Goal: Task Accomplishment & Management: Manage account settings

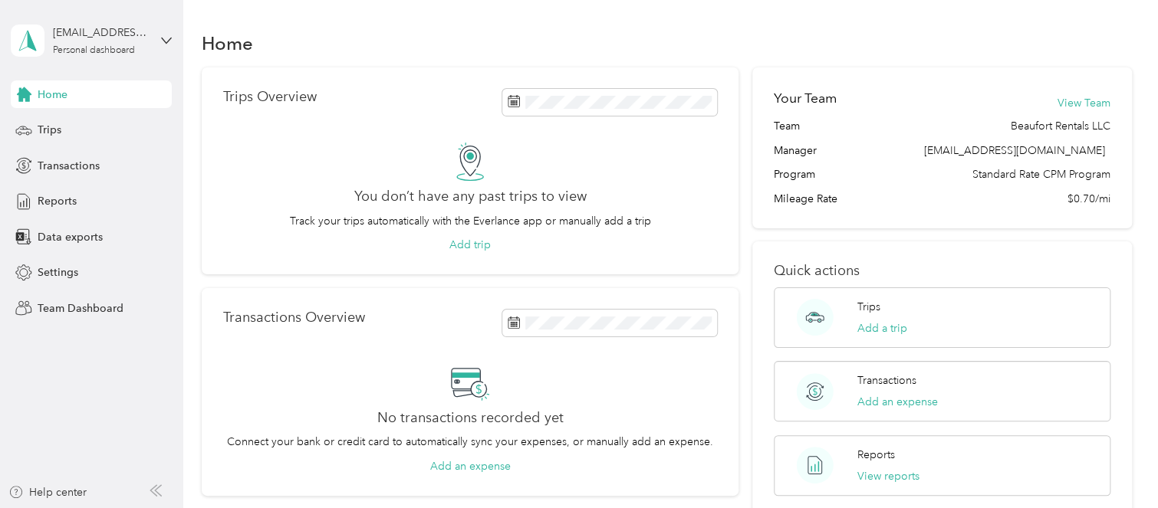
click at [166, 34] on div "[EMAIL_ADDRESS][DOMAIN_NAME] Personal dashboard" at bounding box center [91, 41] width 161 height 54
click at [94, 126] on div "Team dashboard" at bounding box center [66, 126] width 82 height 16
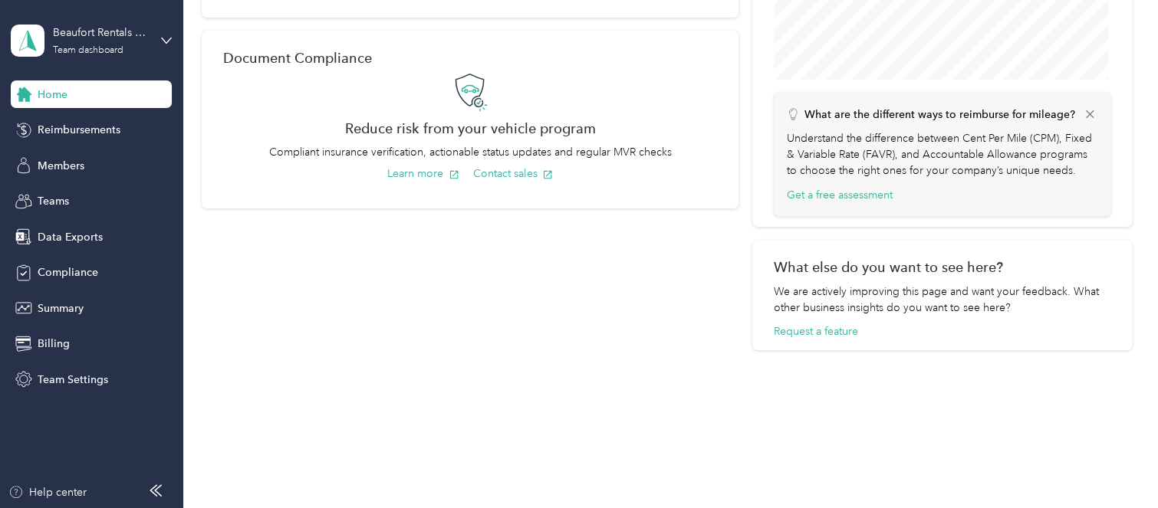
scroll to position [634, 0]
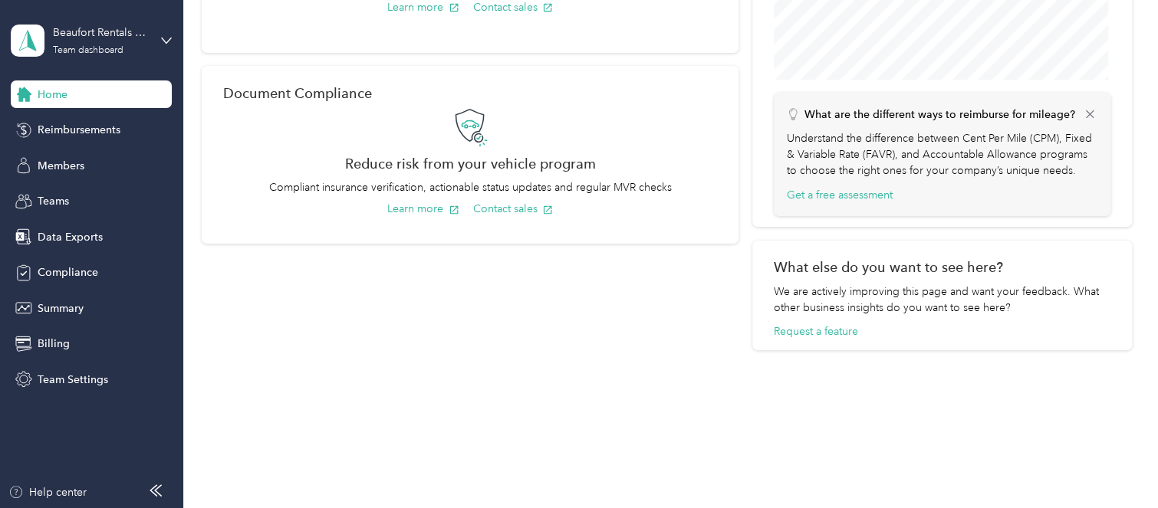
click at [69, 166] on span "Members" at bounding box center [61, 166] width 47 height 16
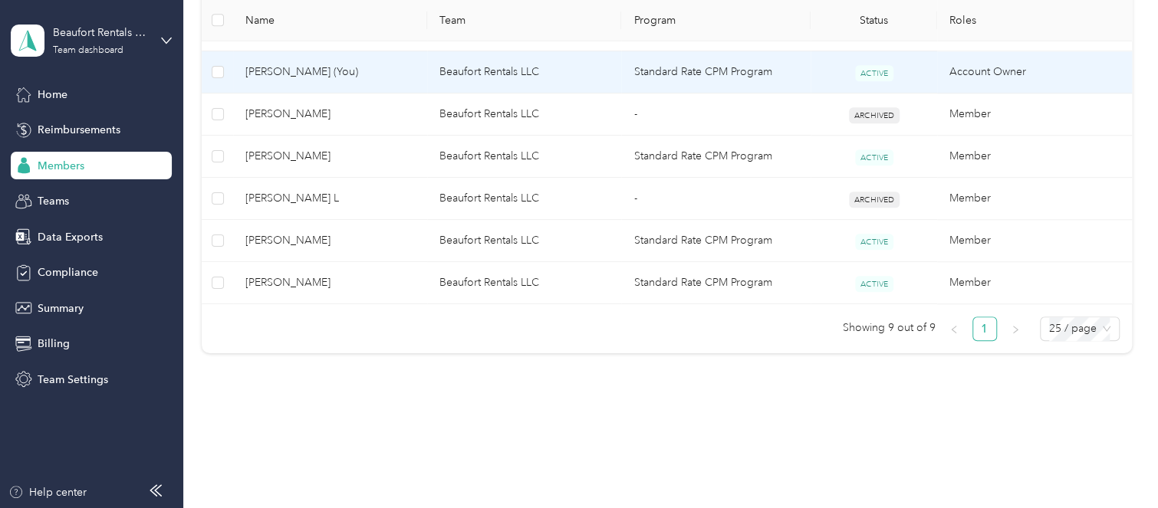
scroll to position [537, 0]
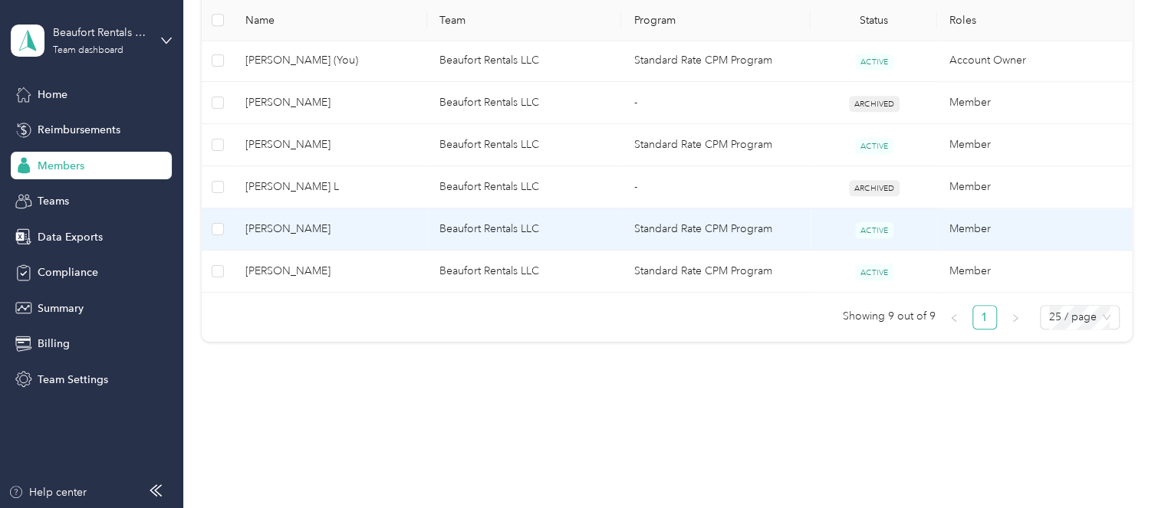
click at [967, 234] on td "Member" at bounding box center [1034, 230] width 194 height 42
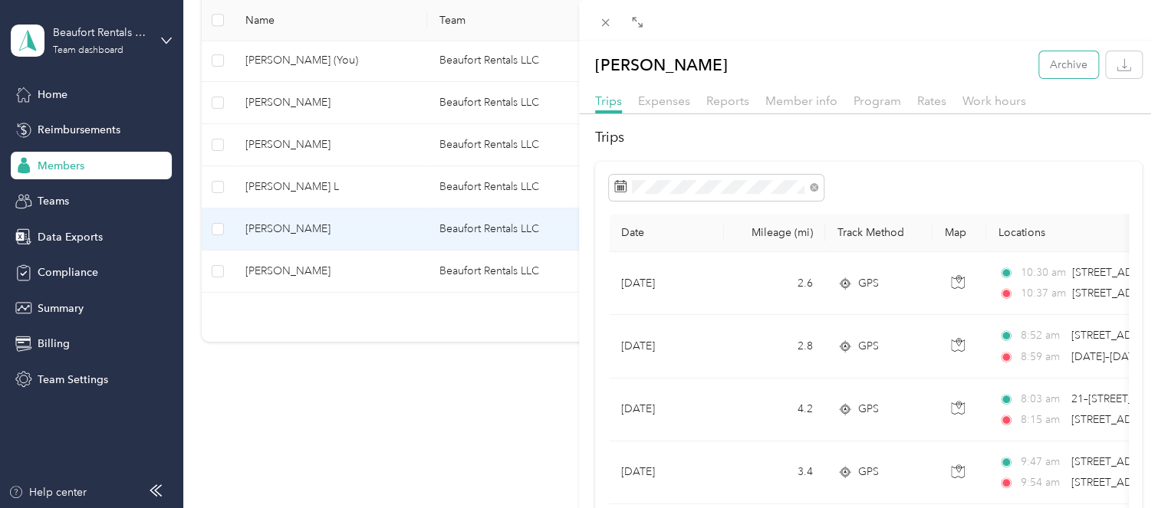
click at [1052, 70] on button "Archive" at bounding box center [1068, 64] width 59 height 27
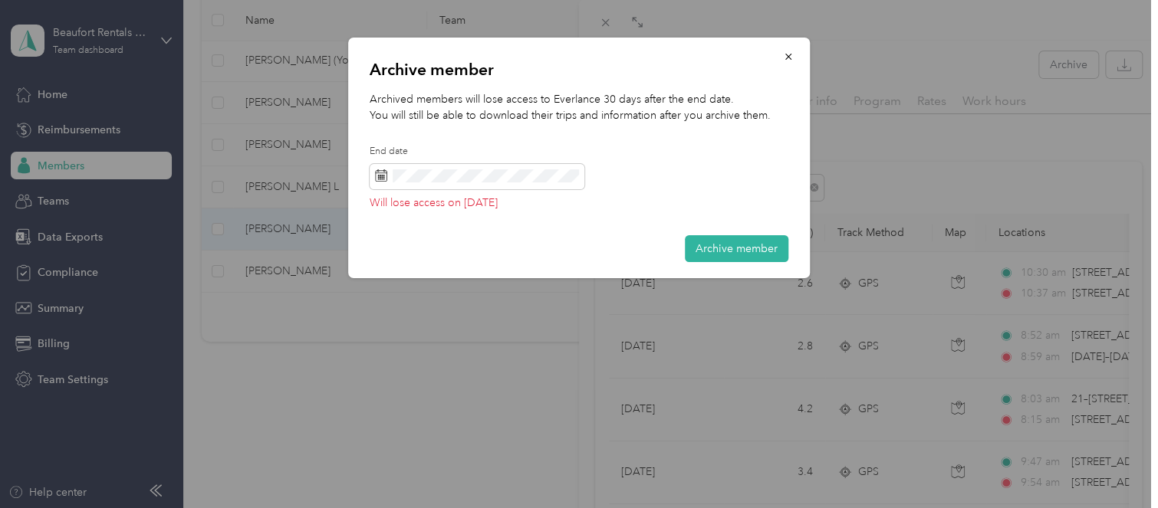
click at [734, 248] on button "Archive member" at bounding box center [736, 248] width 103 height 27
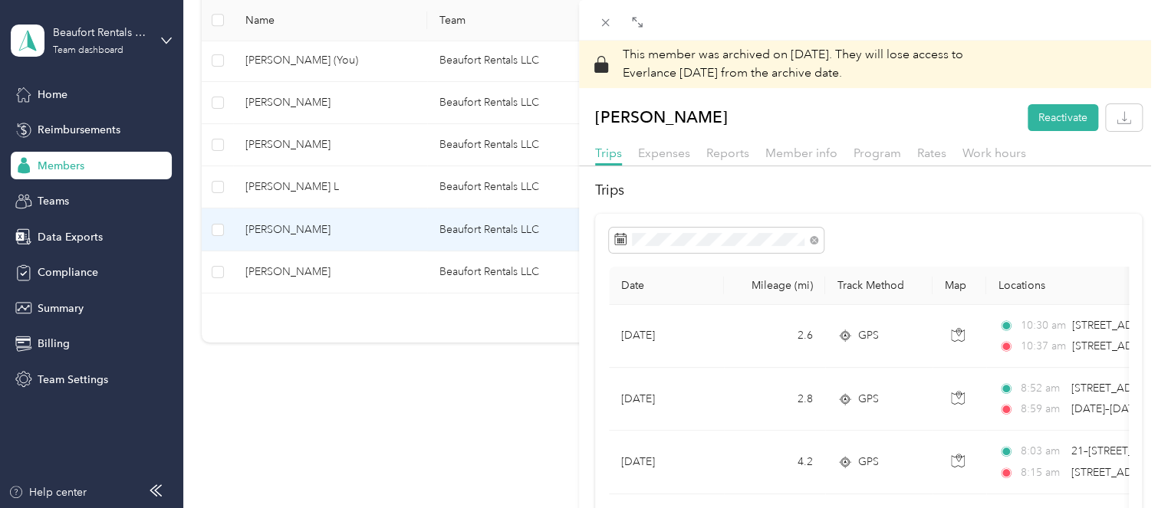
click at [362, 103] on div "This member was archived on [DATE] . They will lose access to Everlance [DATE] …" at bounding box center [579, 254] width 1158 height 508
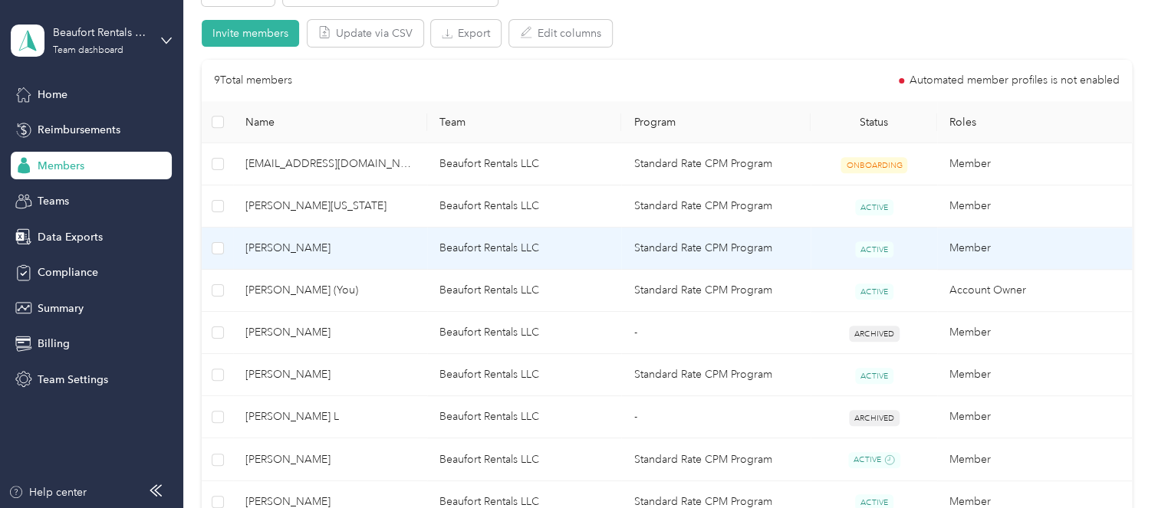
scroll to position [383, 0]
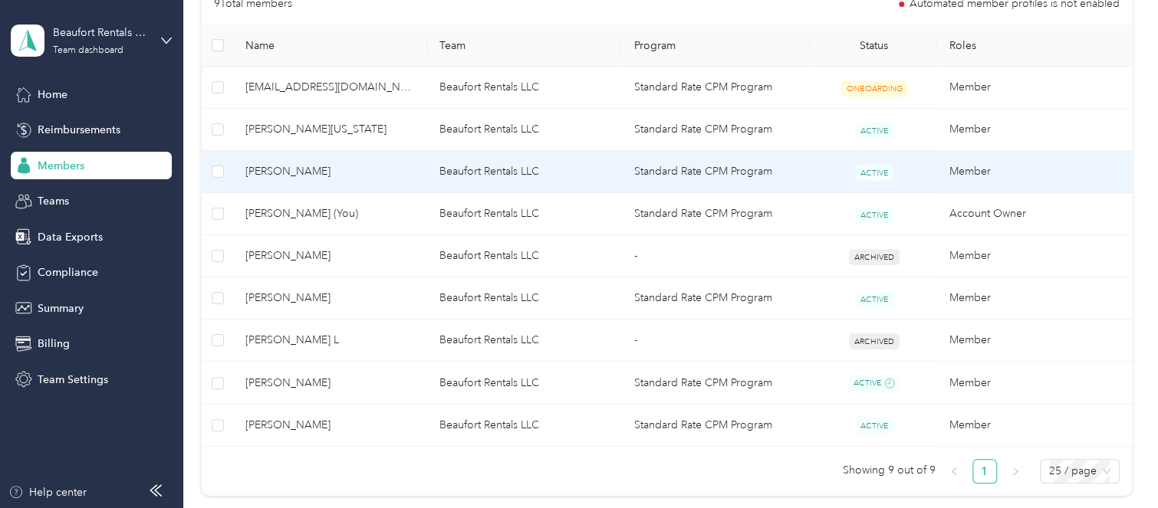
click at [322, 171] on span "[PERSON_NAME]" at bounding box center [329, 171] width 169 height 17
click at [322, 508] on div at bounding box center [575, 508] width 1150 height 0
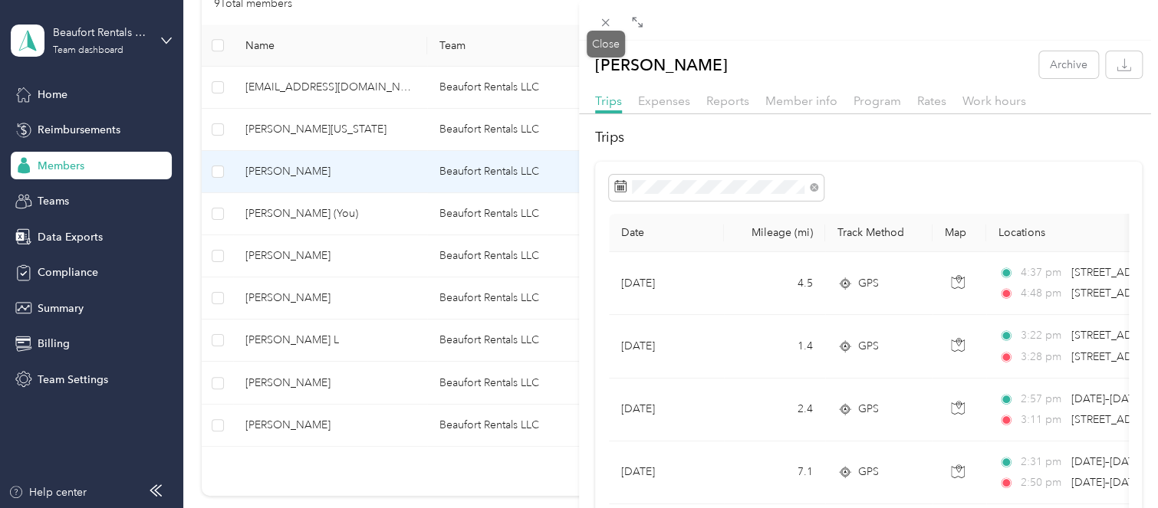
click at [600, 25] on icon at bounding box center [605, 22] width 13 height 13
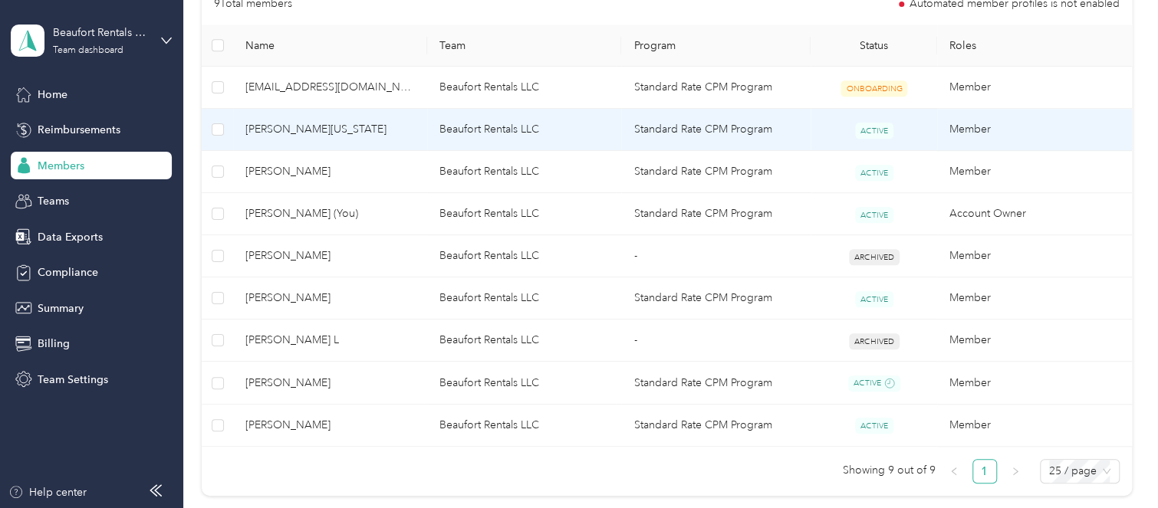
scroll to position [307, 0]
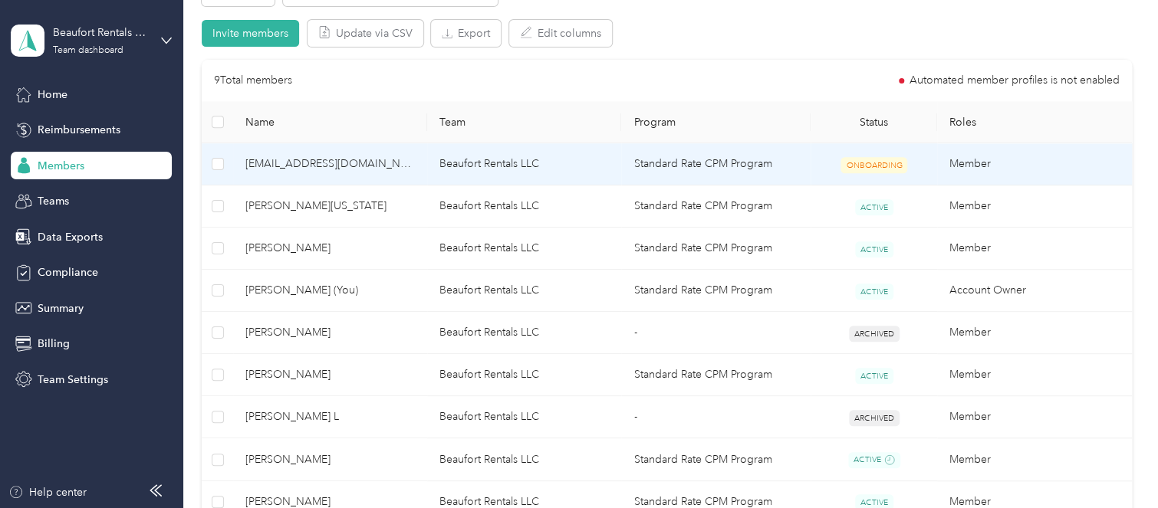
click at [406, 167] on span "[EMAIL_ADDRESS][DOMAIN_NAME]" at bounding box center [329, 164] width 169 height 17
click at [371, 174] on td "[EMAIL_ADDRESS][DOMAIN_NAME]" at bounding box center [330, 164] width 194 height 42
click at [540, 172] on td "Beaufort Rentals LLC" at bounding box center [524, 164] width 194 height 42
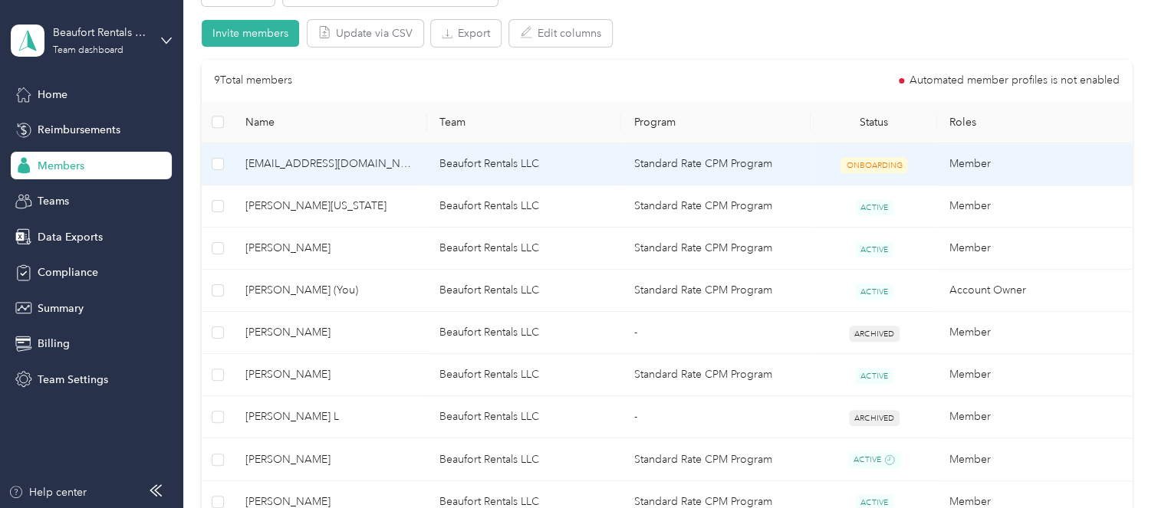
click at [540, 172] on td "Beaufort Rentals LLC" at bounding box center [524, 164] width 194 height 42
click at [859, 166] on span "ONBOARDING" at bounding box center [873, 165] width 67 height 16
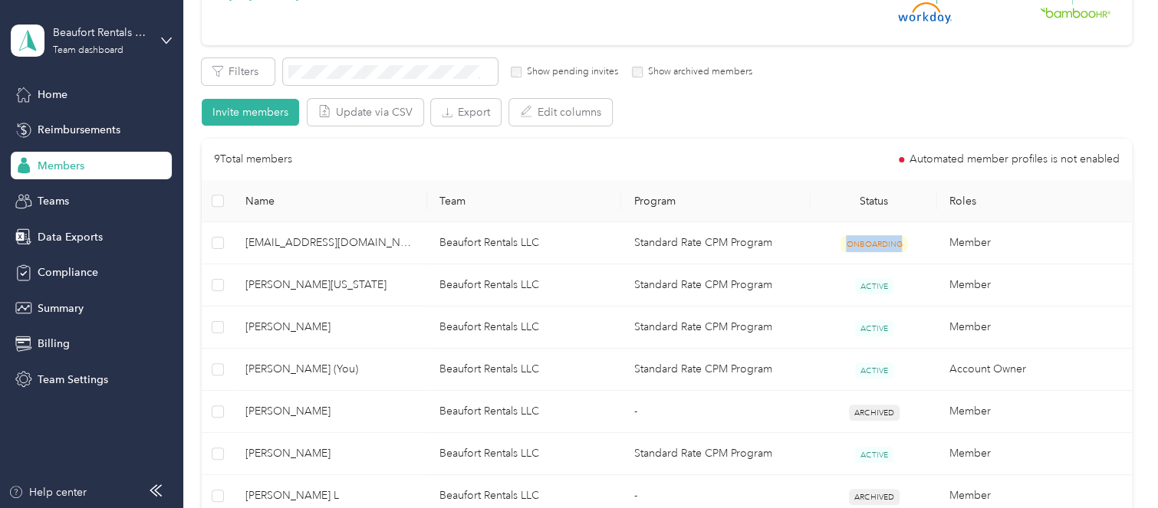
scroll to position [230, 0]
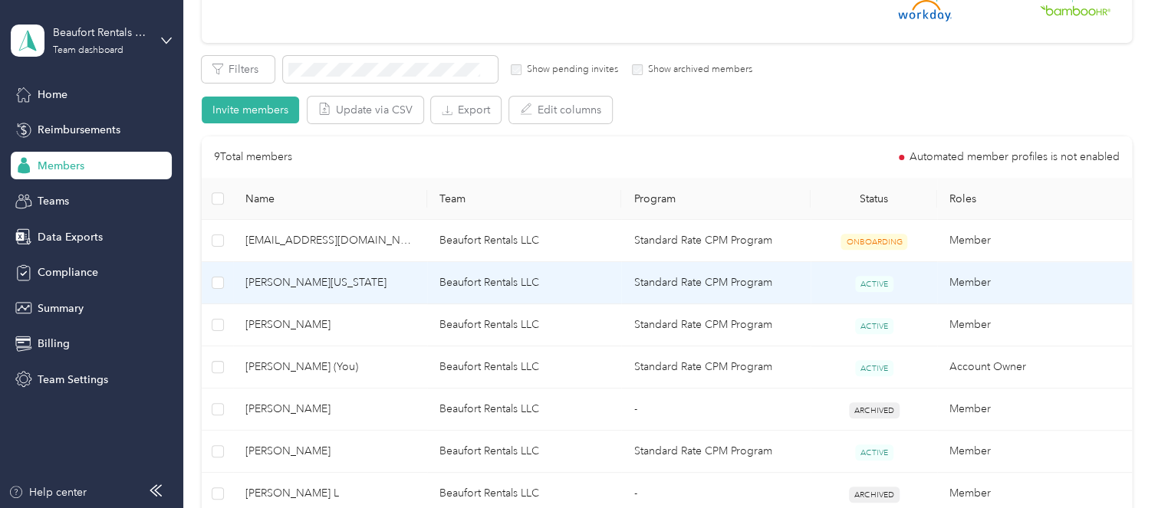
click at [286, 281] on span "[PERSON_NAME][US_STATE]" at bounding box center [329, 282] width 169 height 17
click at [286, 508] on div "Drag to resize Click to close Loading member data" at bounding box center [575, 508] width 1150 height 0
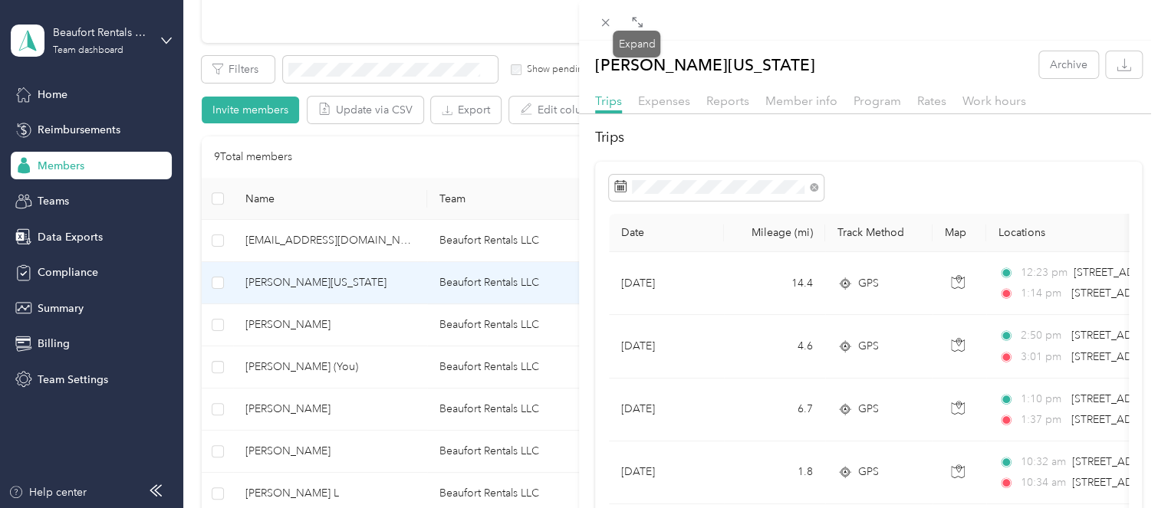
click at [644, 15] on span at bounding box center [637, 21] width 20 height 21
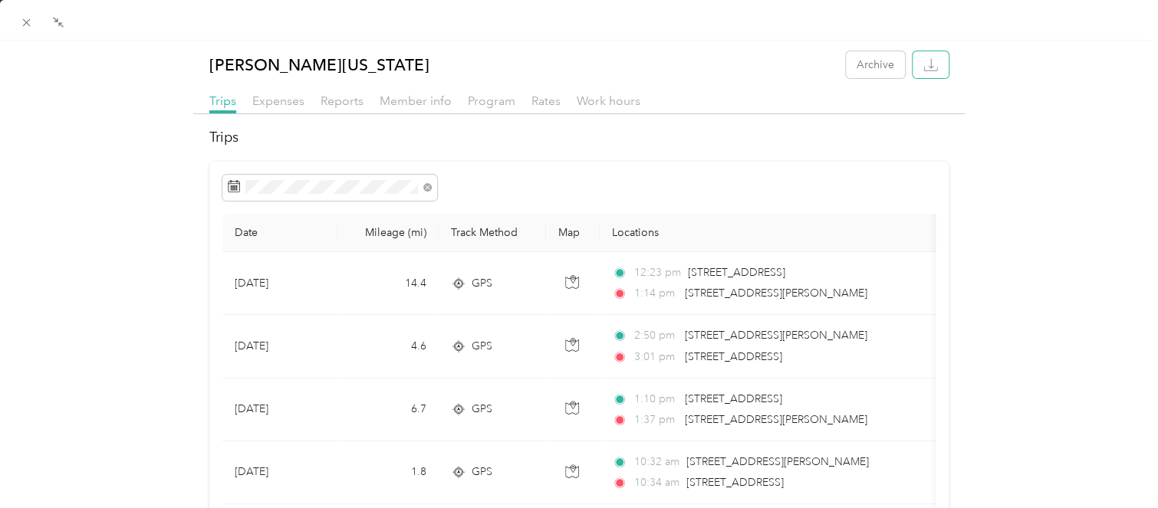
click at [923, 60] on icon "button" at bounding box center [930, 64] width 15 height 15
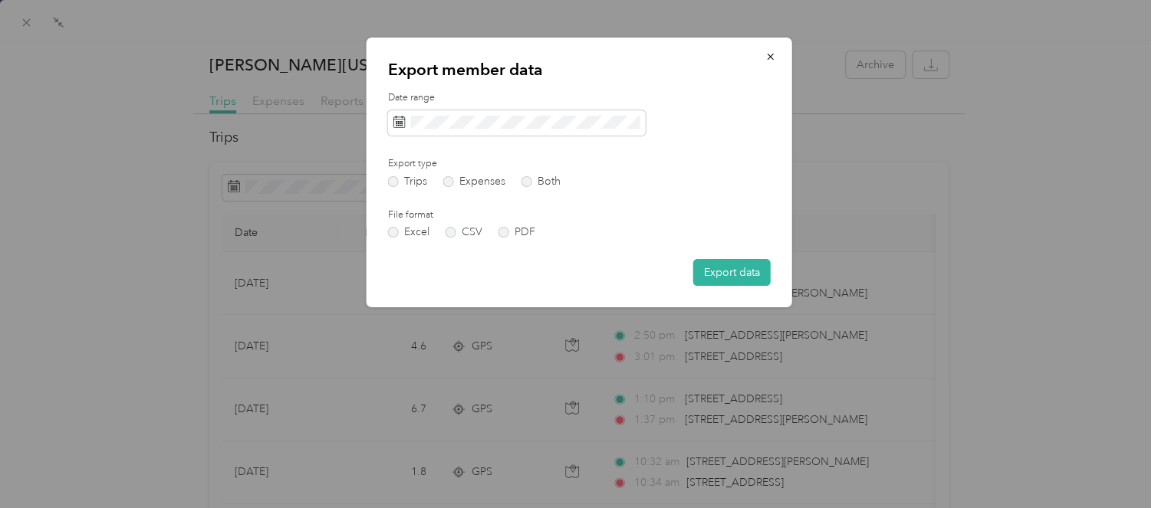
click at [499, 232] on label "PDF" at bounding box center [516, 232] width 37 height 11
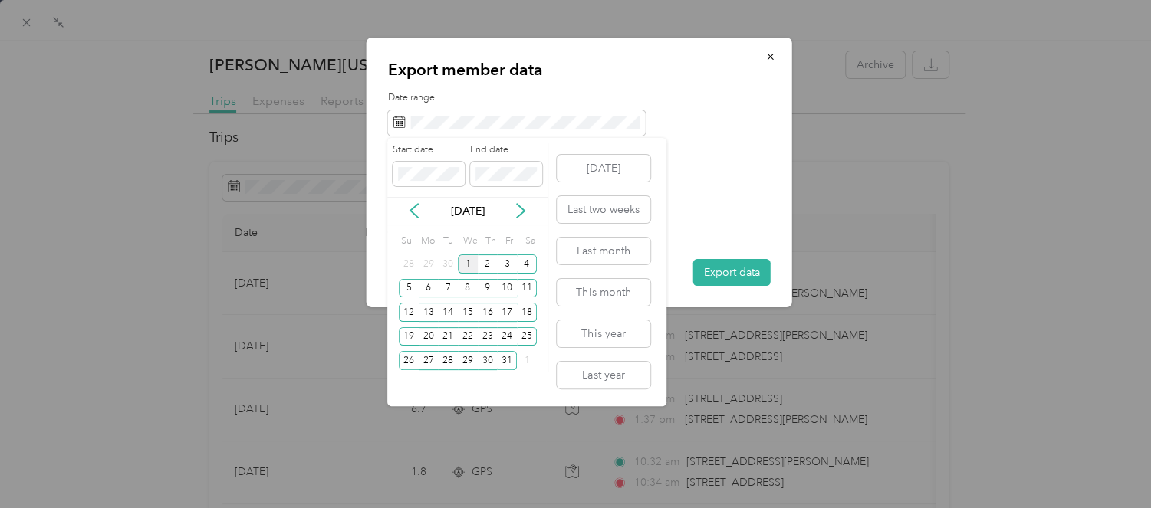
click at [413, 211] on icon at bounding box center [413, 210] width 15 height 15
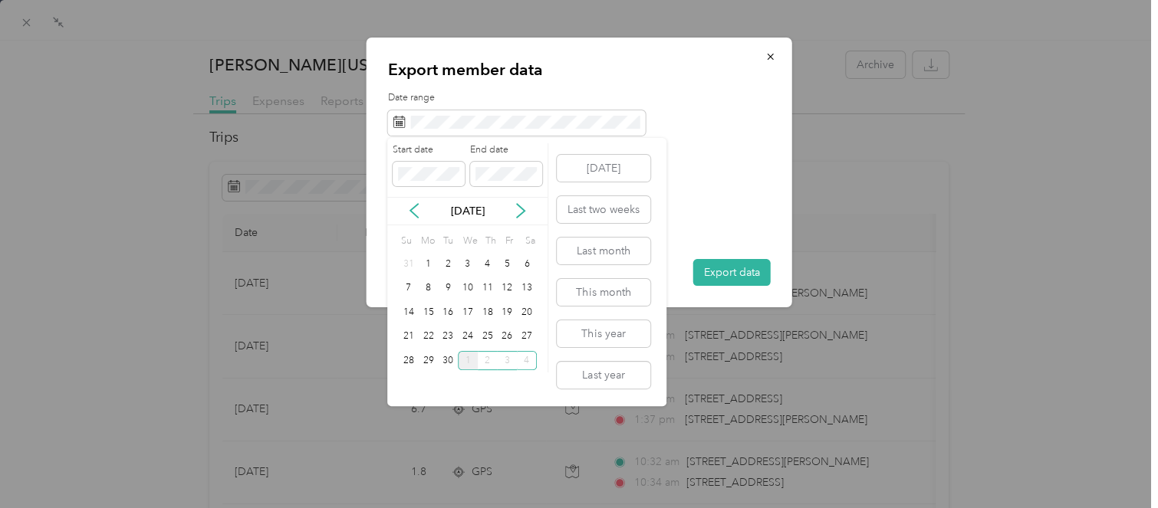
click at [471, 333] on div "24" at bounding box center [468, 336] width 20 height 19
click at [466, 363] on div "1" at bounding box center [468, 360] width 20 height 19
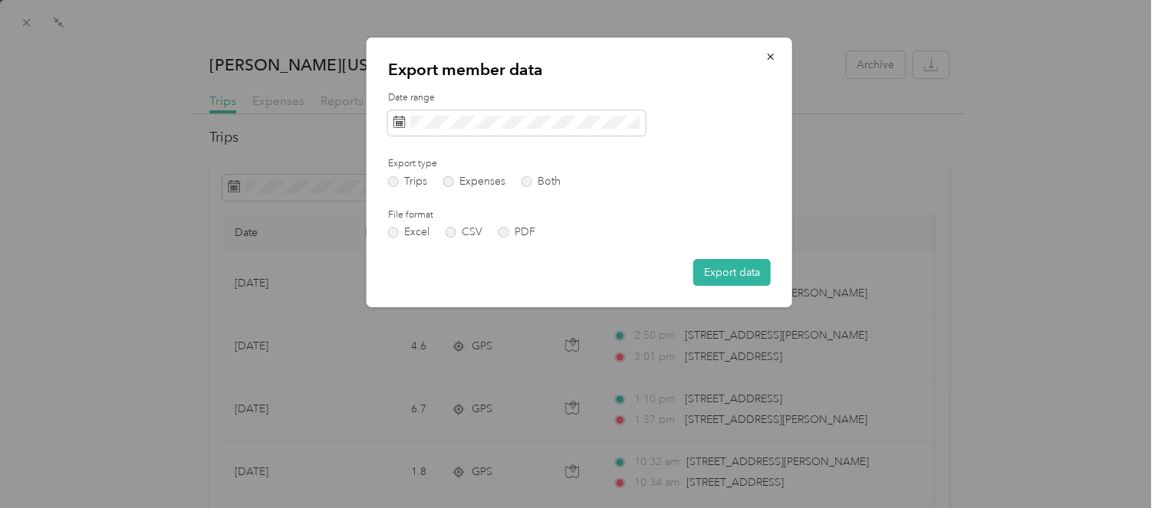
click at [728, 274] on button "Export data" at bounding box center [731, 272] width 77 height 27
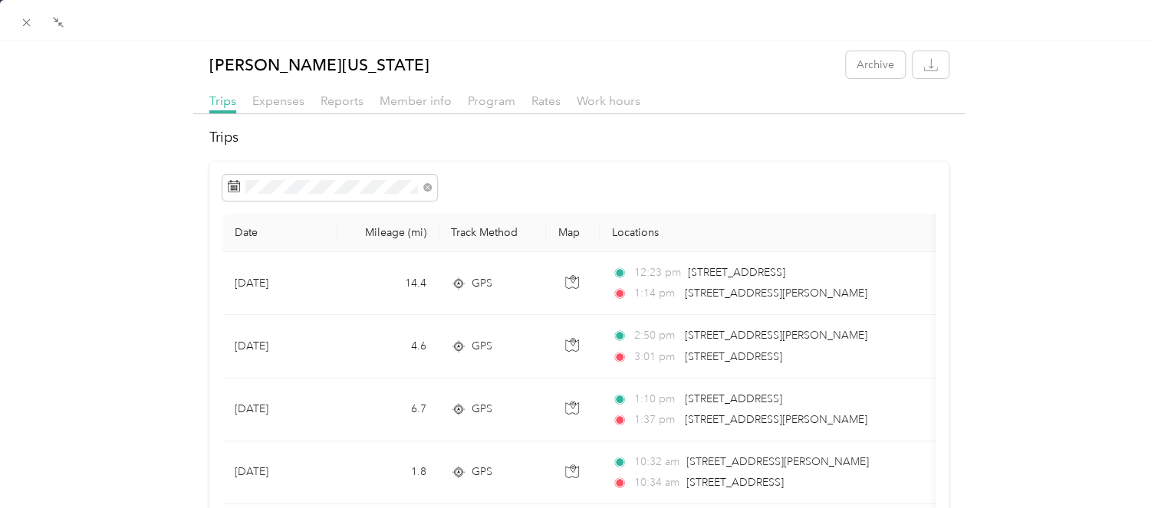
click at [18, 19] on span at bounding box center [26, 21] width 21 height 21
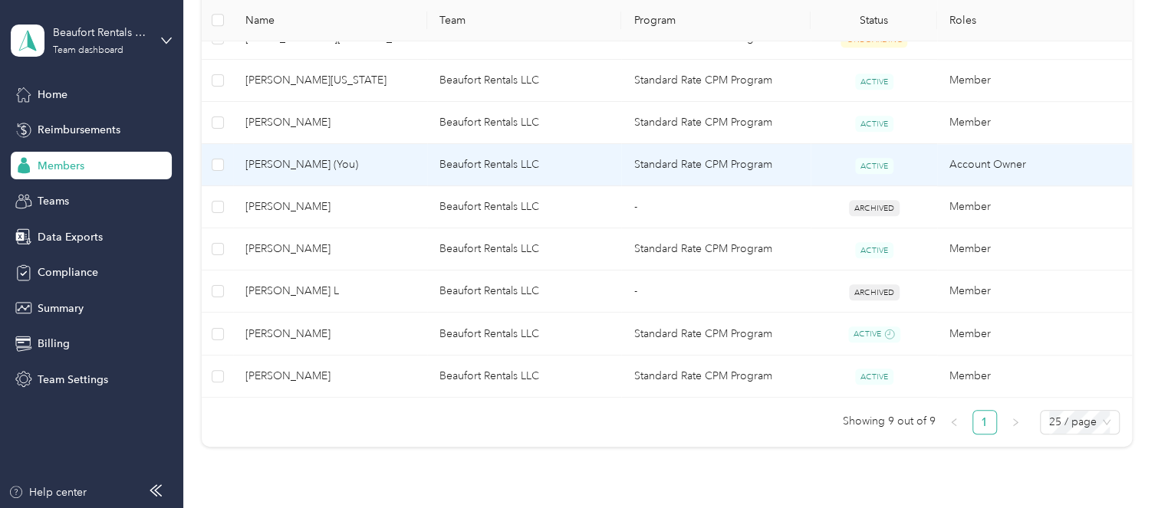
scroll to position [460, 0]
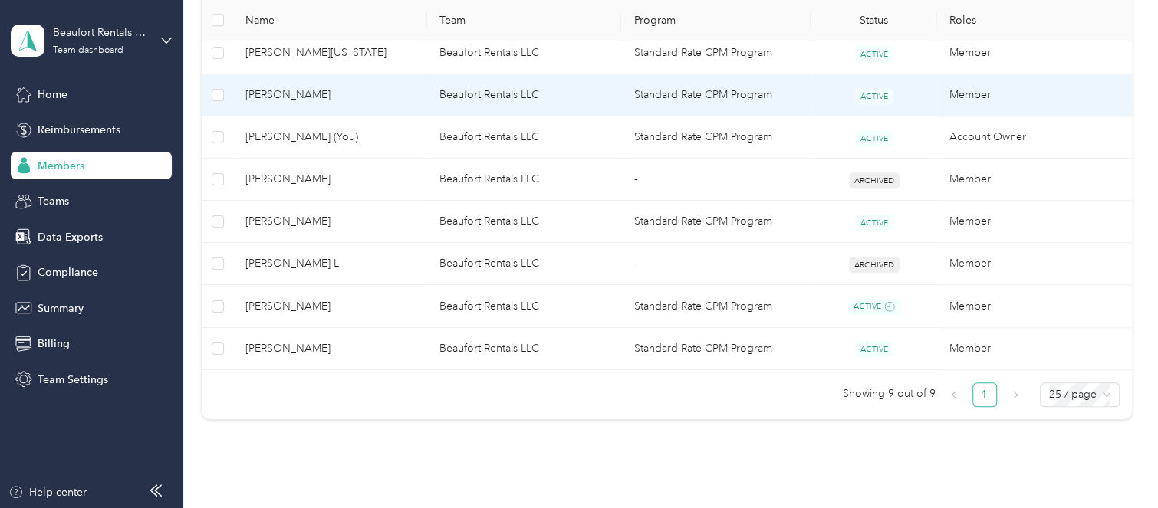
click at [296, 97] on span "[PERSON_NAME]" at bounding box center [329, 95] width 169 height 17
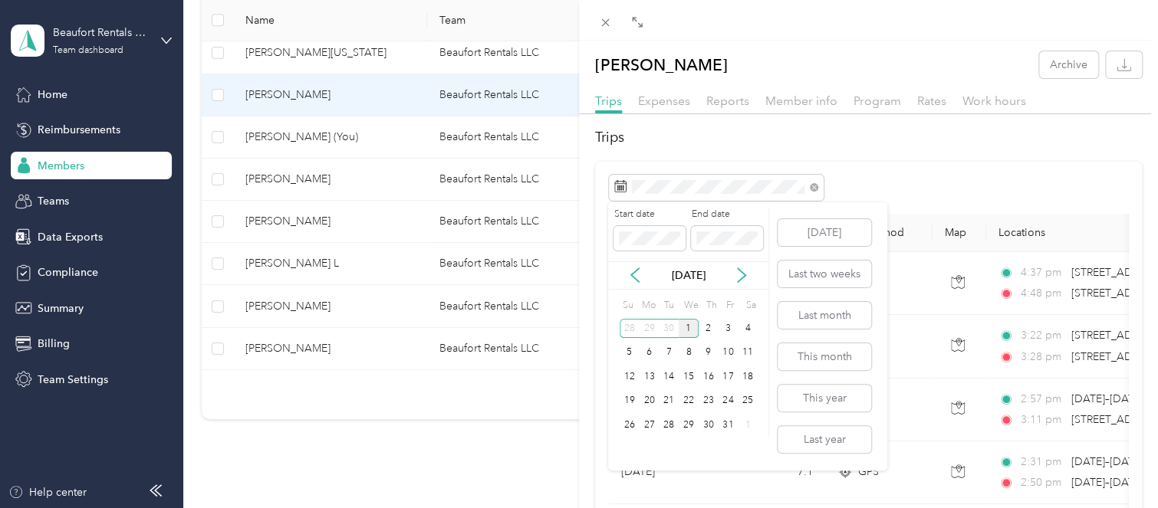
click at [632, 275] on icon at bounding box center [635, 276] width 8 height 14
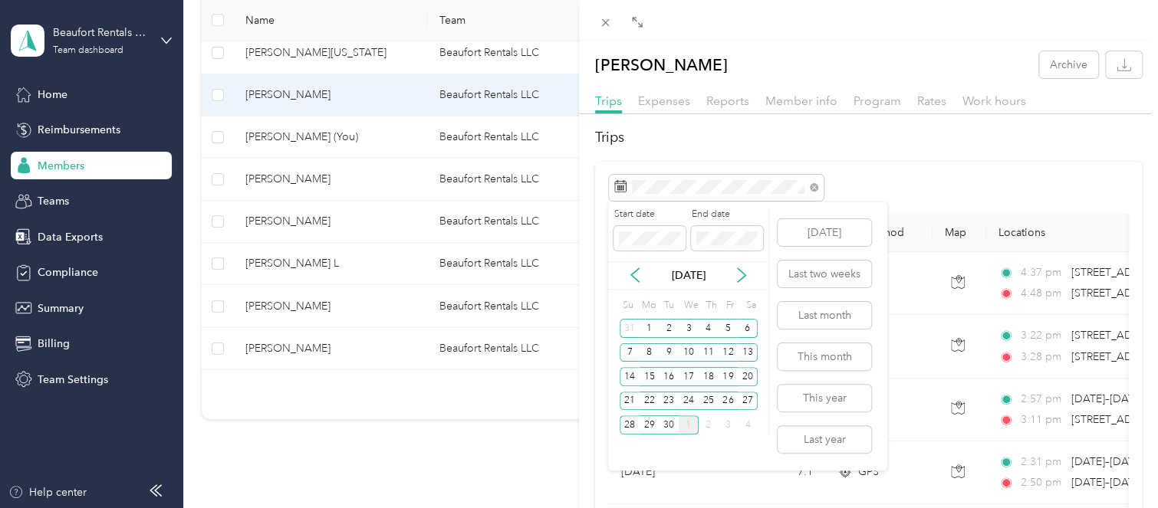
click at [689, 401] on div "24" at bounding box center [688, 401] width 20 height 19
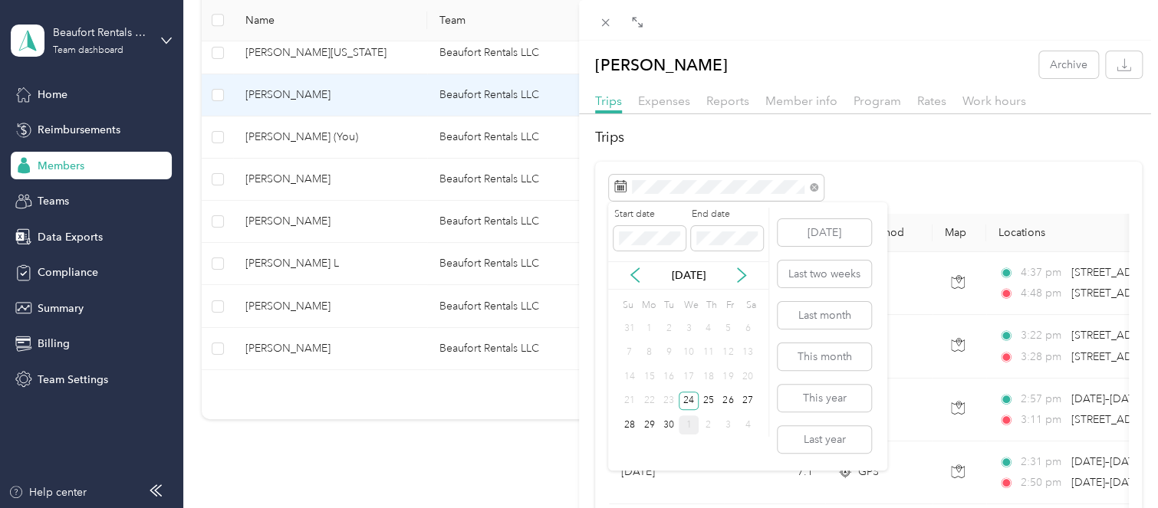
click at [687, 427] on div "1" at bounding box center [688, 425] width 20 height 19
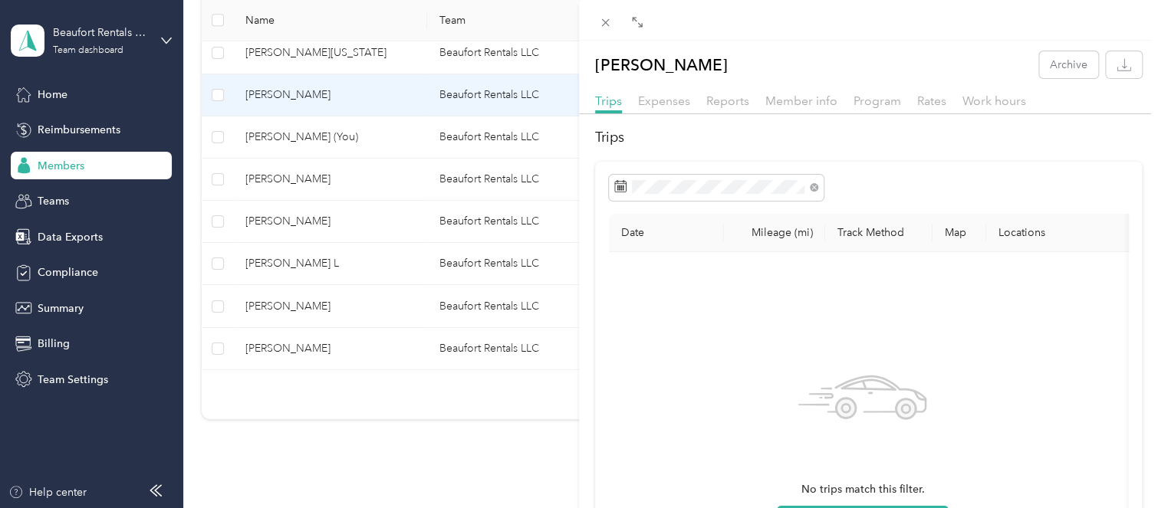
click at [261, 217] on div "[PERSON_NAME] Archive Trips Expenses Reports Member info Program Rates Work hou…" at bounding box center [579, 254] width 1158 height 508
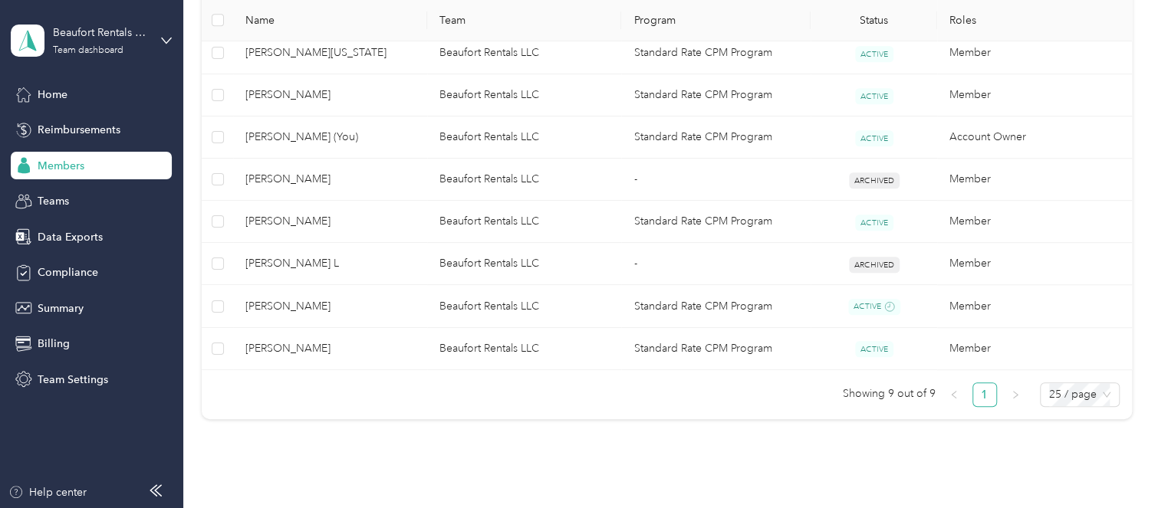
click at [261, 218] on div at bounding box center [579, 254] width 1158 height 508
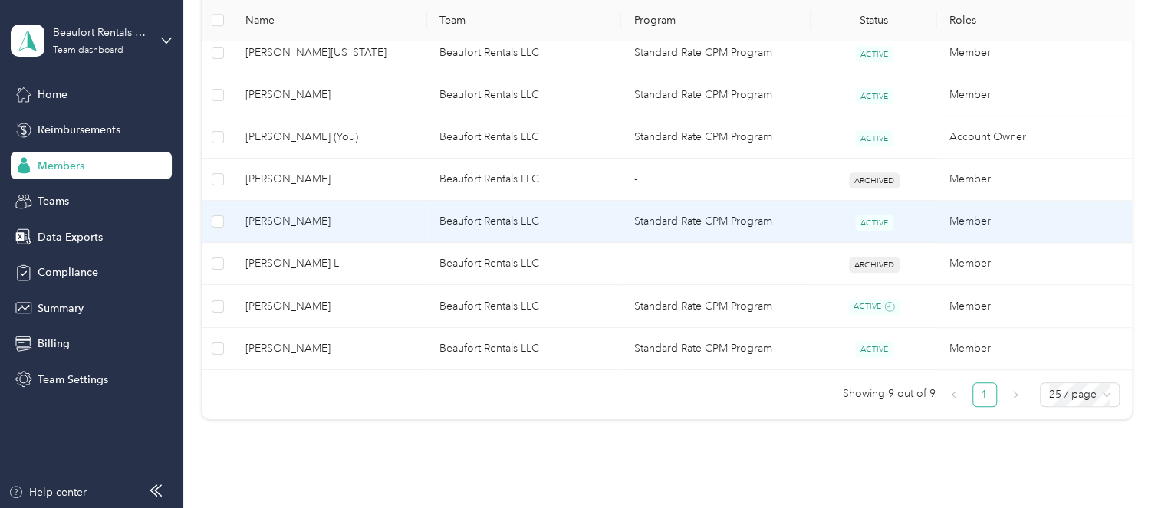
click at [261, 218] on span "[PERSON_NAME]" at bounding box center [329, 221] width 169 height 17
click at [261, 508] on div "Drag to resize Click to close Loading member data" at bounding box center [575, 508] width 1150 height 0
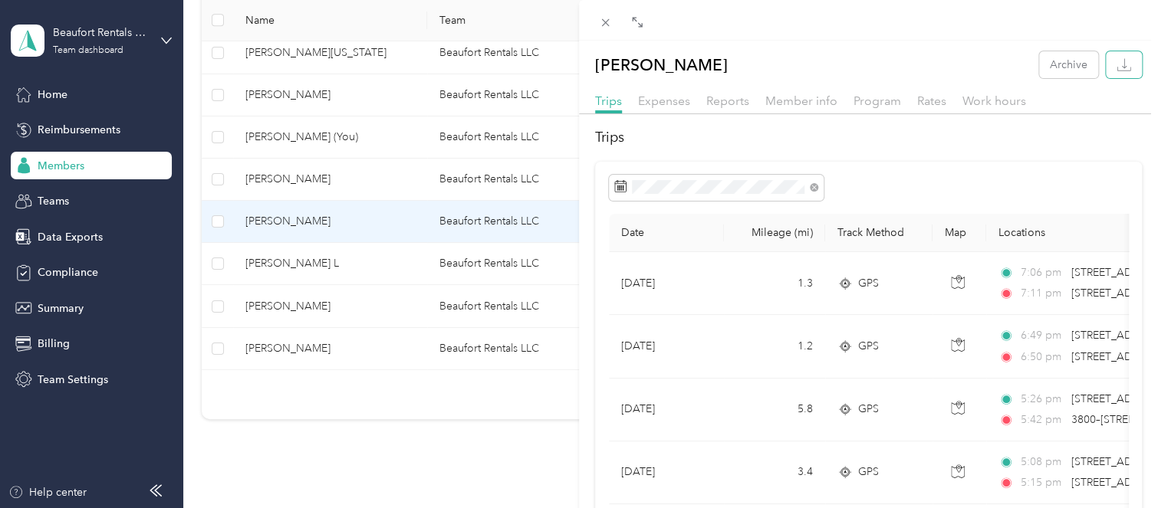
click at [1116, 64] on icon "button" at bounding box center [1123, 64] width 15 height 15
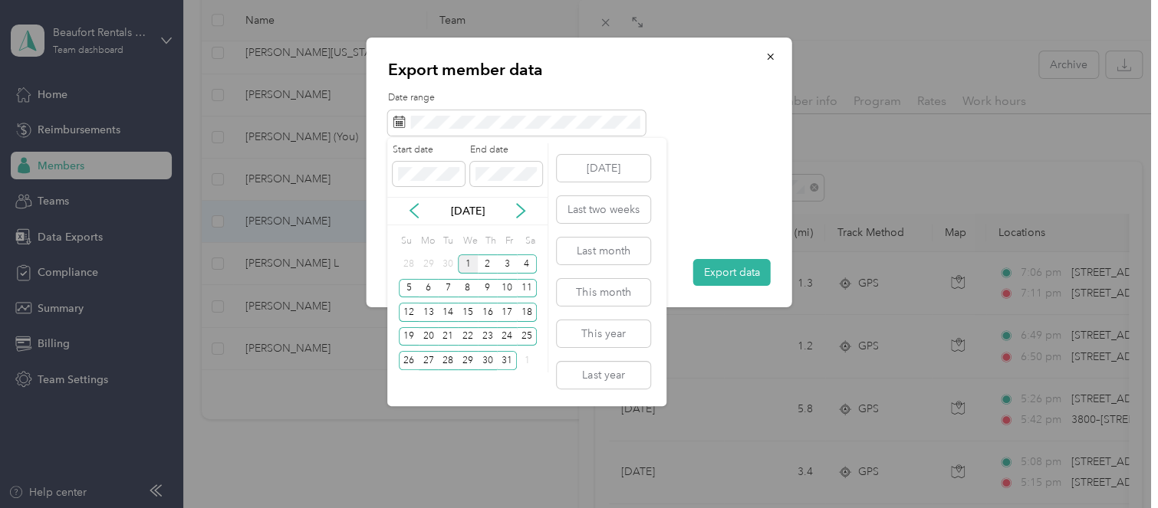
click at [410, 212] on icon at bounding box center [413, 210] width 15 height 15
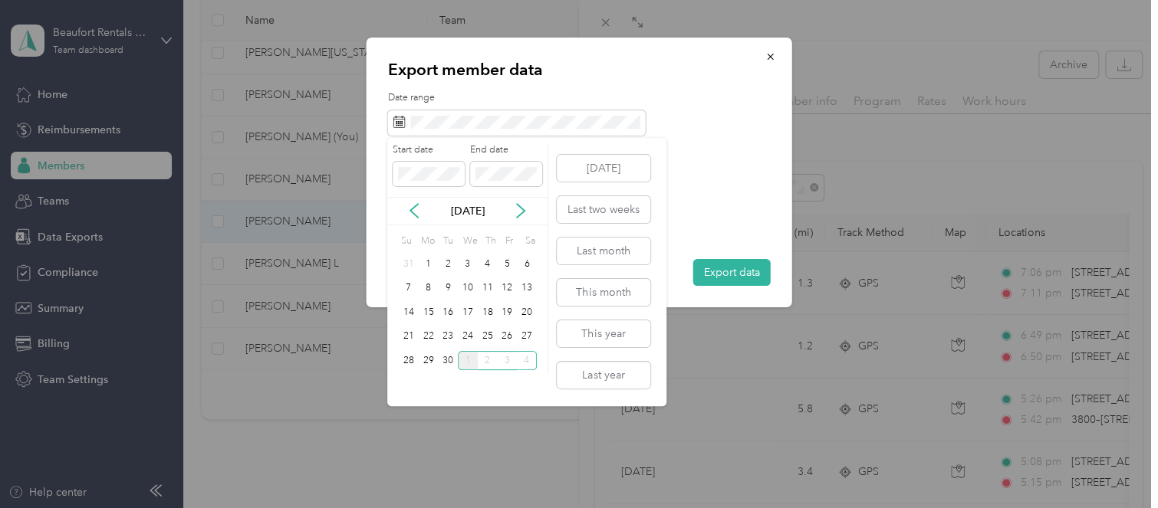
click at [465, 337] on div "24" at bounding box center [468, 336] width 20 height 19
click at [468, 358] on div "1" at bounding box center [468, 360] width 20 height 19
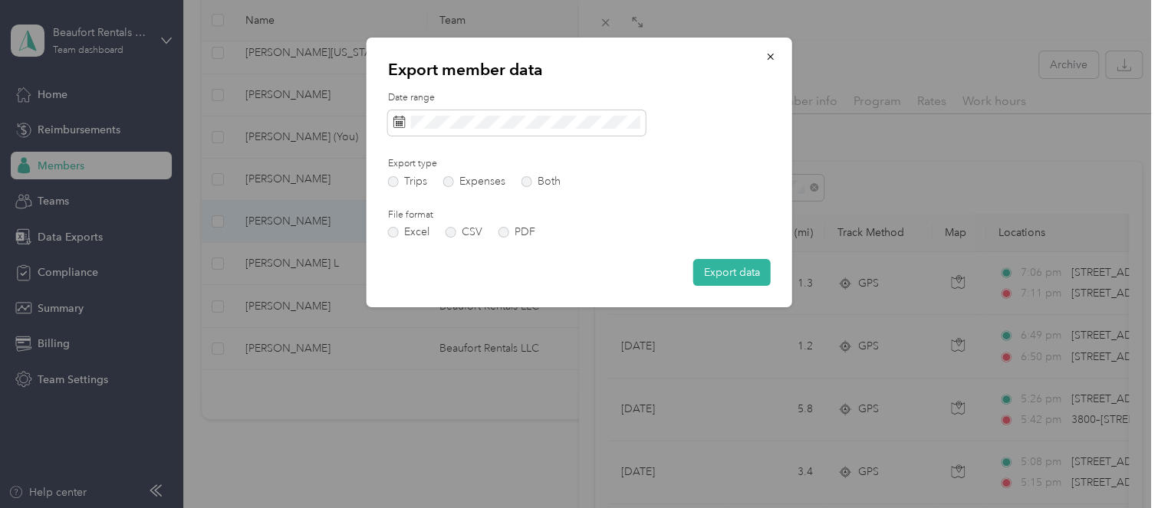
click at [507, 229] on label "PDF" at bounding box center [516, 232] width 37 height 11
click at [732, 275] on button "Export data" at bounding box center [731, 272] width 77 height 27
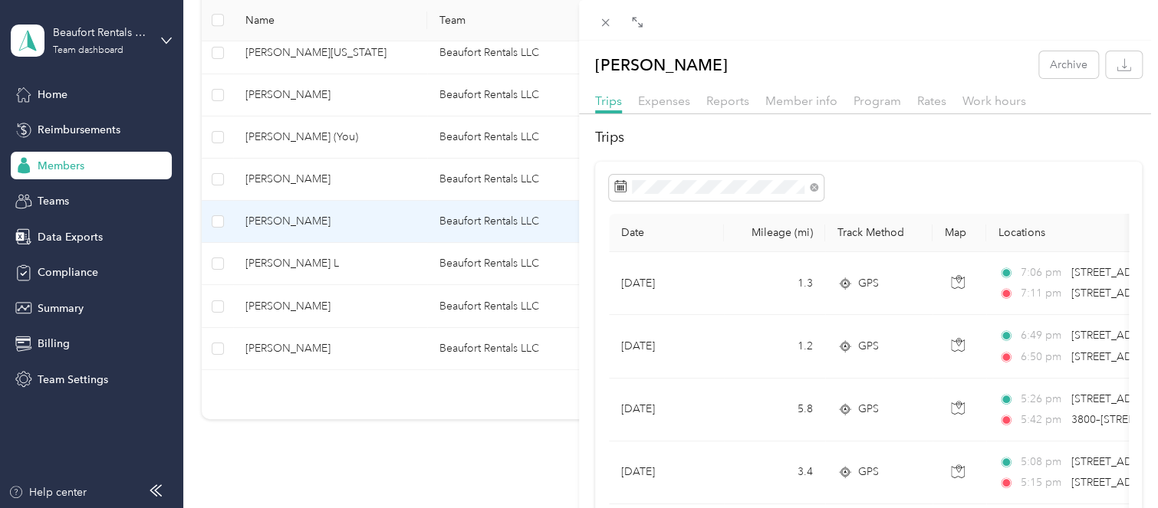
click at [298, 349] on div "[PERSON_NAME] Archive Trips Expenses Reports Member info Program Rates Work hou…" at bounding box center [579, 254] width 1158 height 508
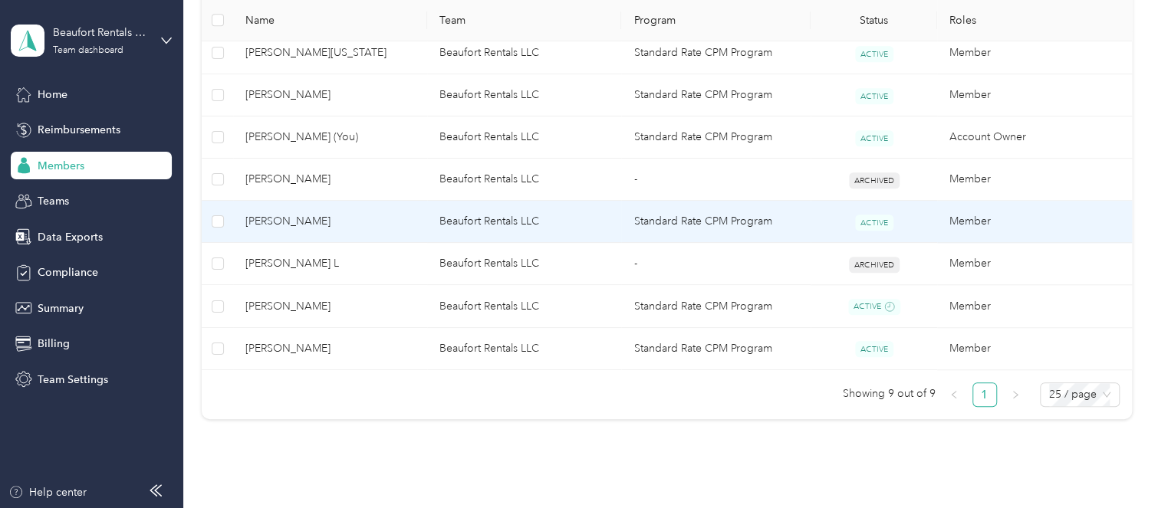
click at [298, 508] on div "Drag to resize Click to close [PERSON_NAME] Archive Trips Expenses Reports Memb…" at bounding box center [575, 508] width 1150 height 0
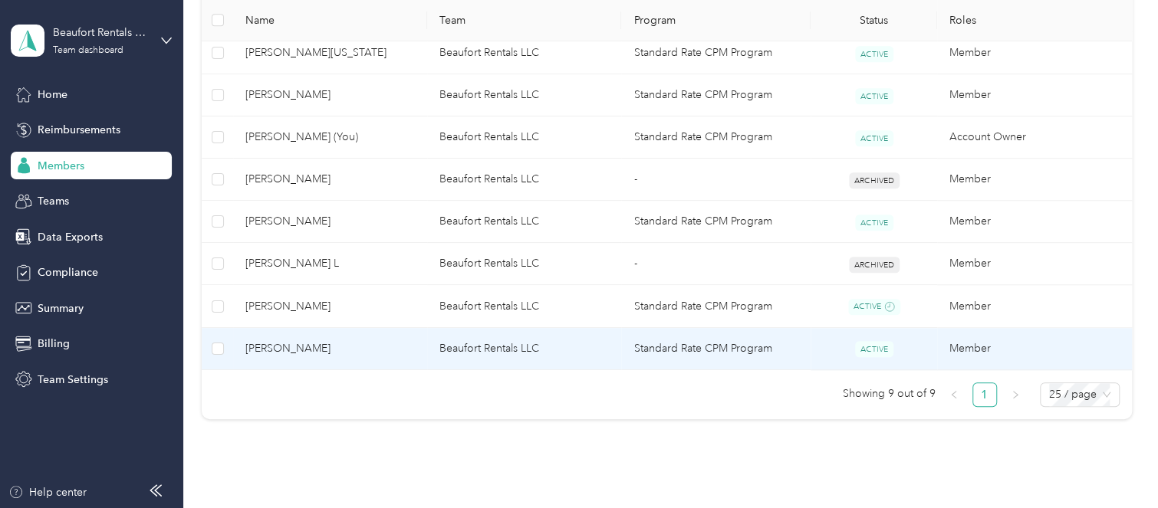
click at [287, 351] on span "[PERSON_NAME]" at bounding box center [329, 348] width 169 height 17
click at [287, 508] on div "Drag to resize Click to close Loading member data" at bounding box center [575, 508] width 1150 height 0
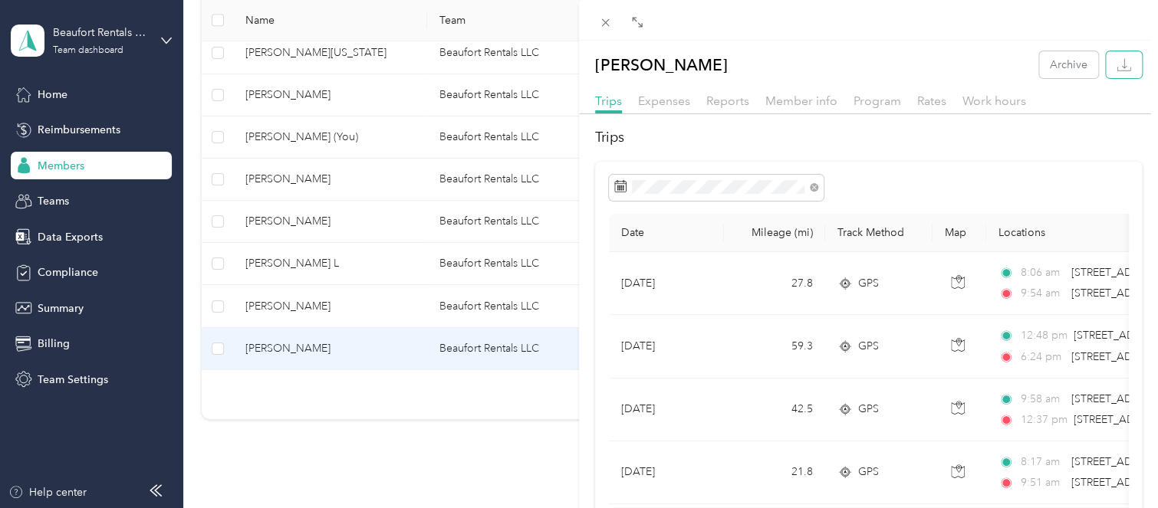
click at [1119, 64] on button "button" at bounding box center [1124, 64] width 36 height 27
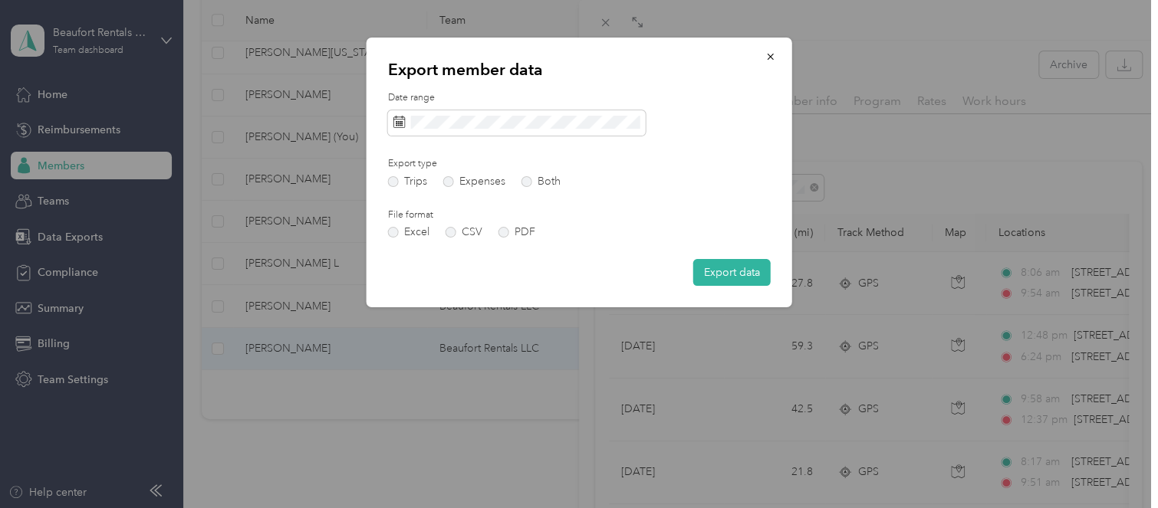
click at [498, 232] on label "PDF" at bounding box center [516, 232] width 37 height 11
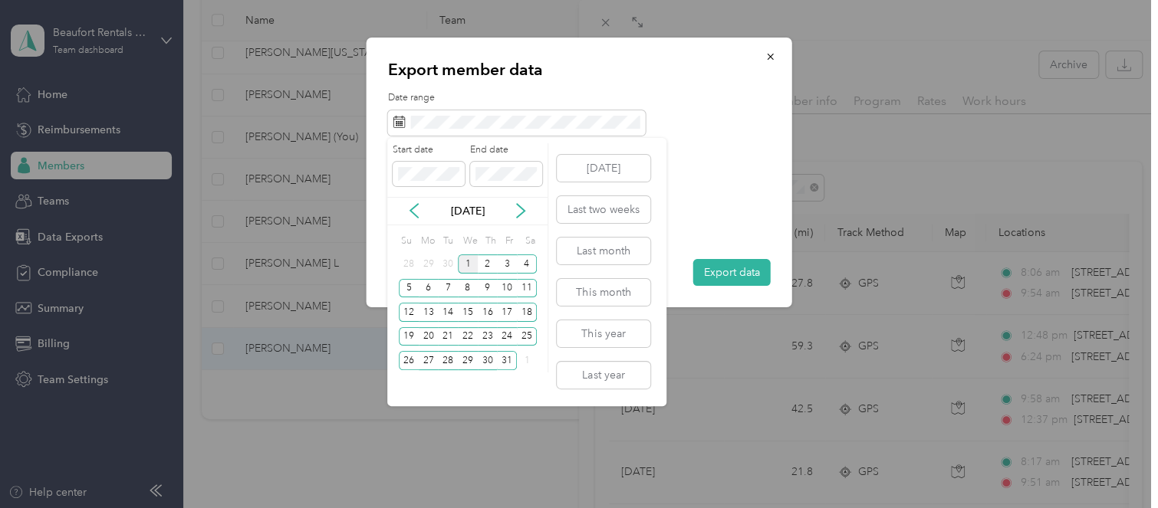
click at [418, 211] on icon at bounding box center [413, 210] width 15 height 15
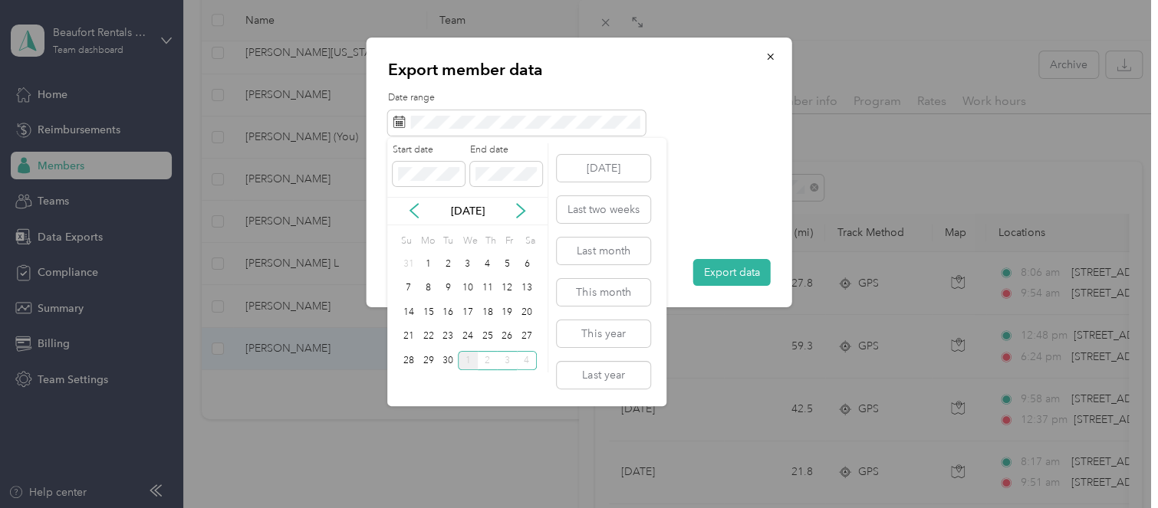
click at [468, 337] on div "24" at bounding box center [468, 336] width 20 height 19
click at [465, 357] on div "1" at bounding box center [468, 360] width 20 height 19
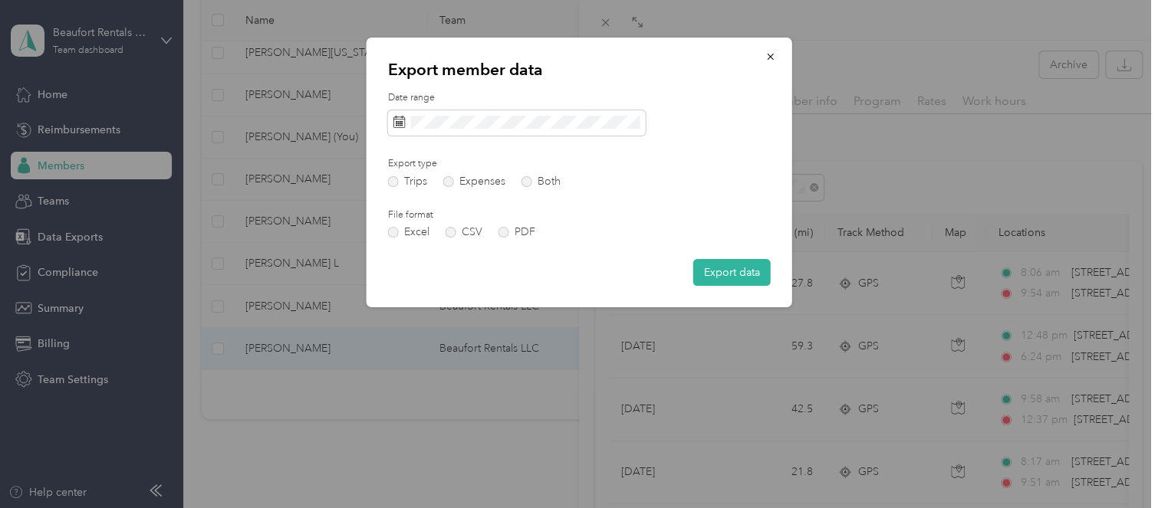
click at [728, 271] on button "Export data" at bounding box center [731, 272] width 77 height 27
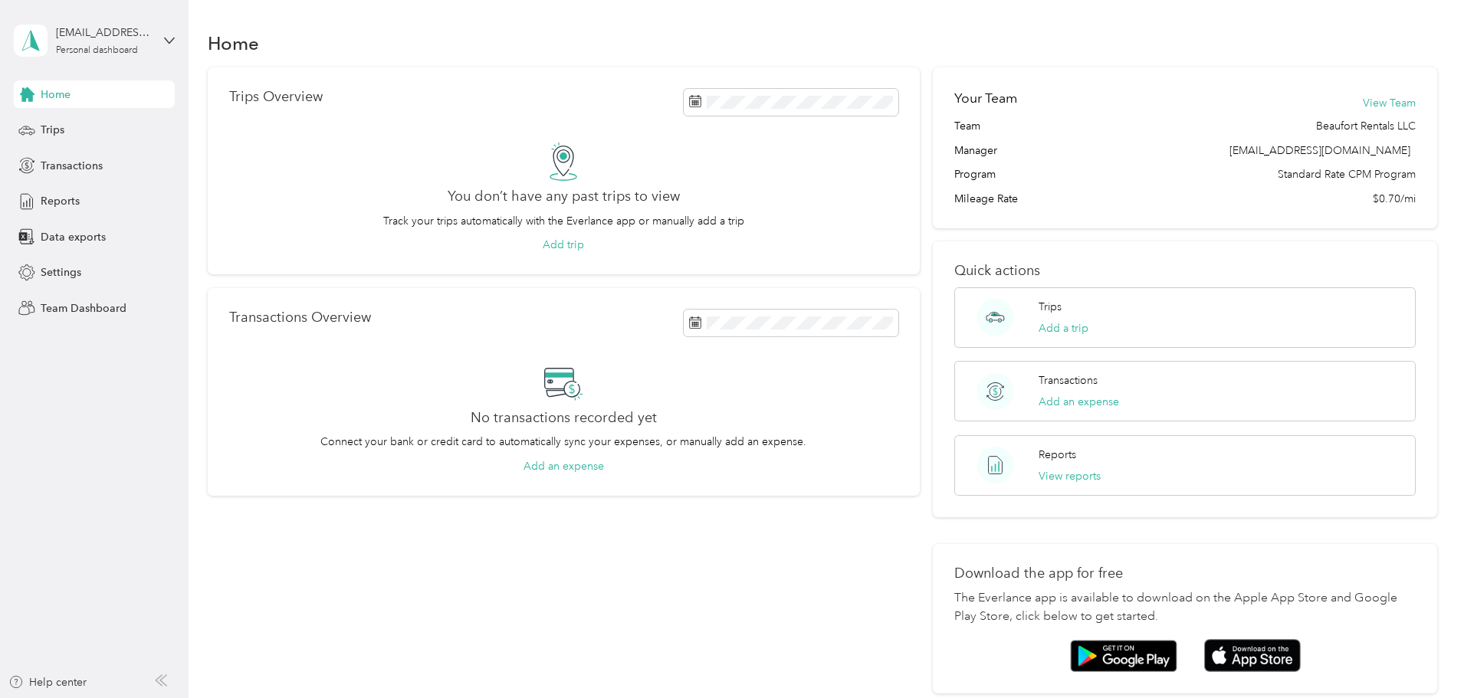
click at [171, 37] on icon at bounding box center [169, 40] width 11 height 11
click at [166, 38] on icon at bounding box center [169, 40] width 9 height 5
click at [60, 192] on div "Log out" at bounding box center [57, 196] width 59 height 16
